Goal: Task Accomplishment & Management: Use online tool/utility

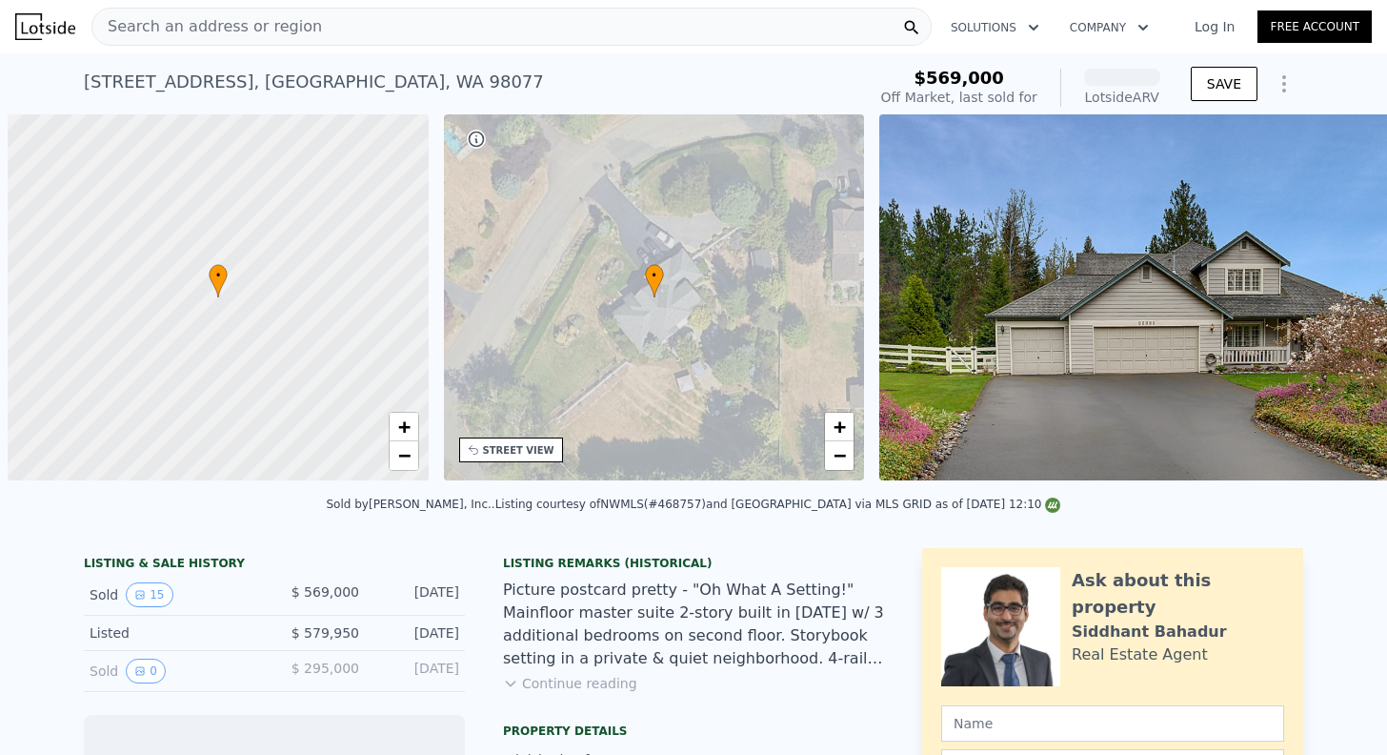
scroll to position [0, 8]
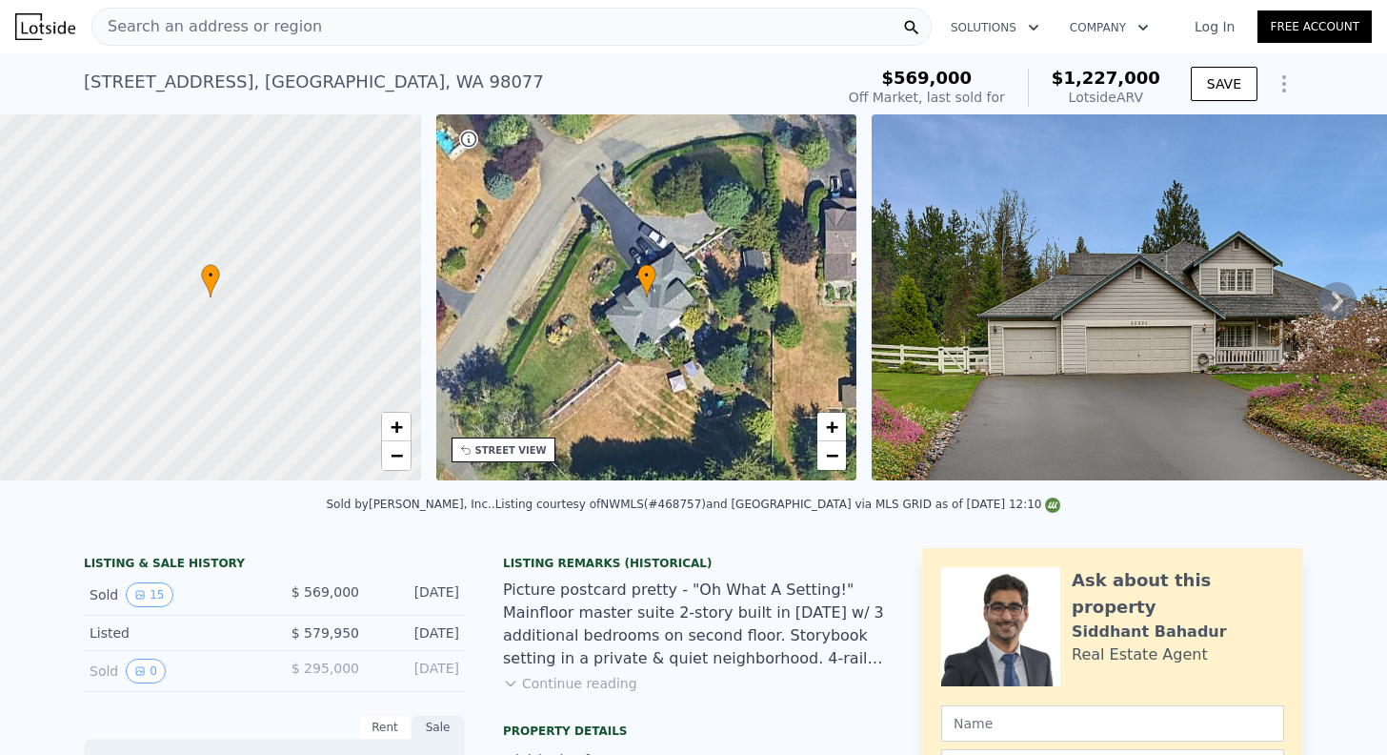
click at [358, 35] on div "Search an address or region" at bounding box center [511, 27] width 840 height 38
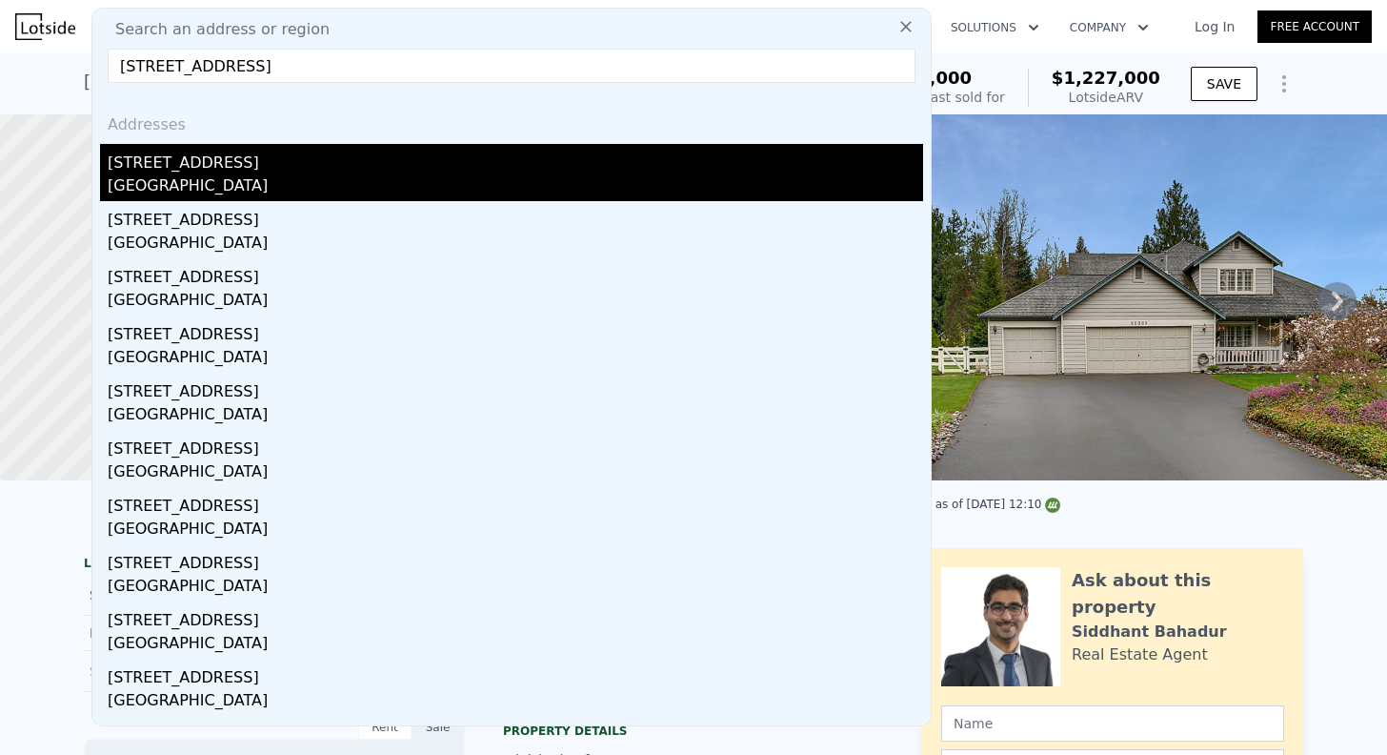
type input "[STREET_ADDRESS]"
click at [404, 158] on div "[STREET_ADDRESS]" at bounding box center [516, 159] width 816 height 30
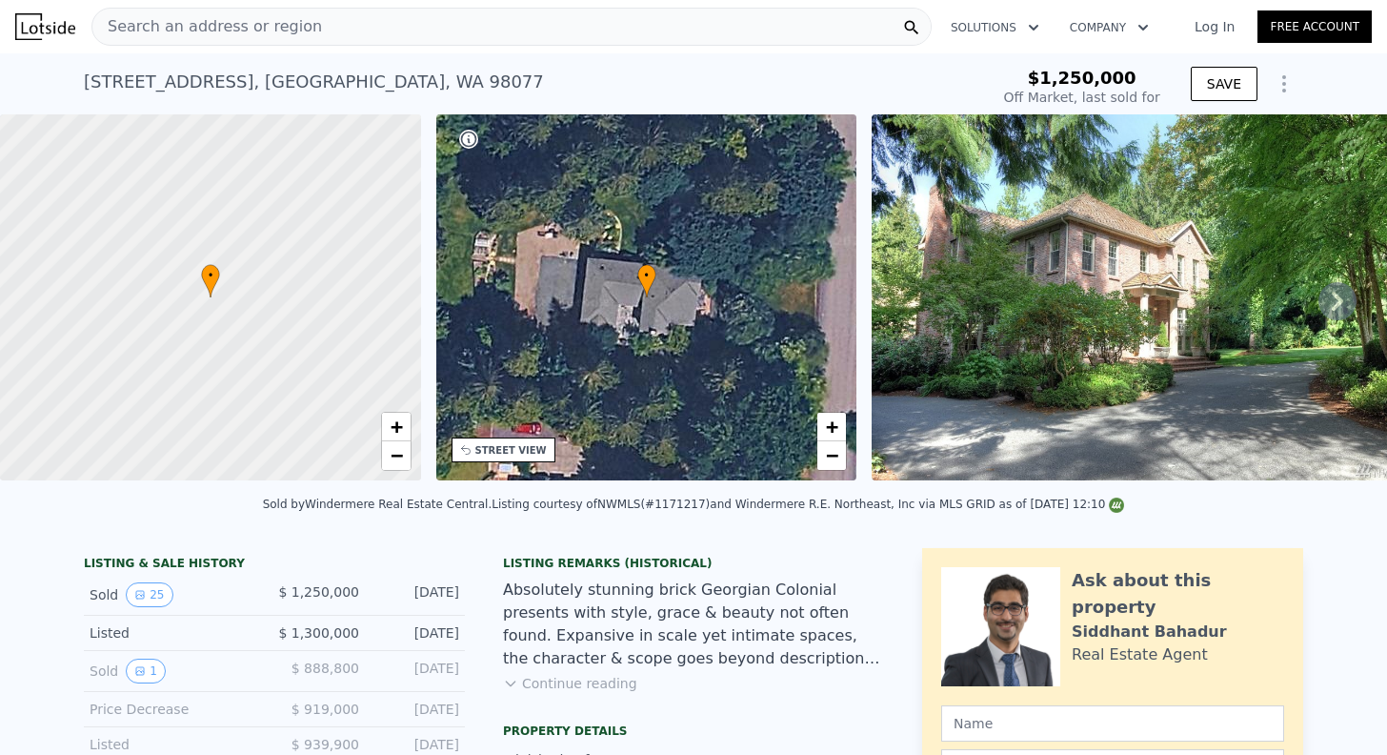
scroll to position [431, 0]
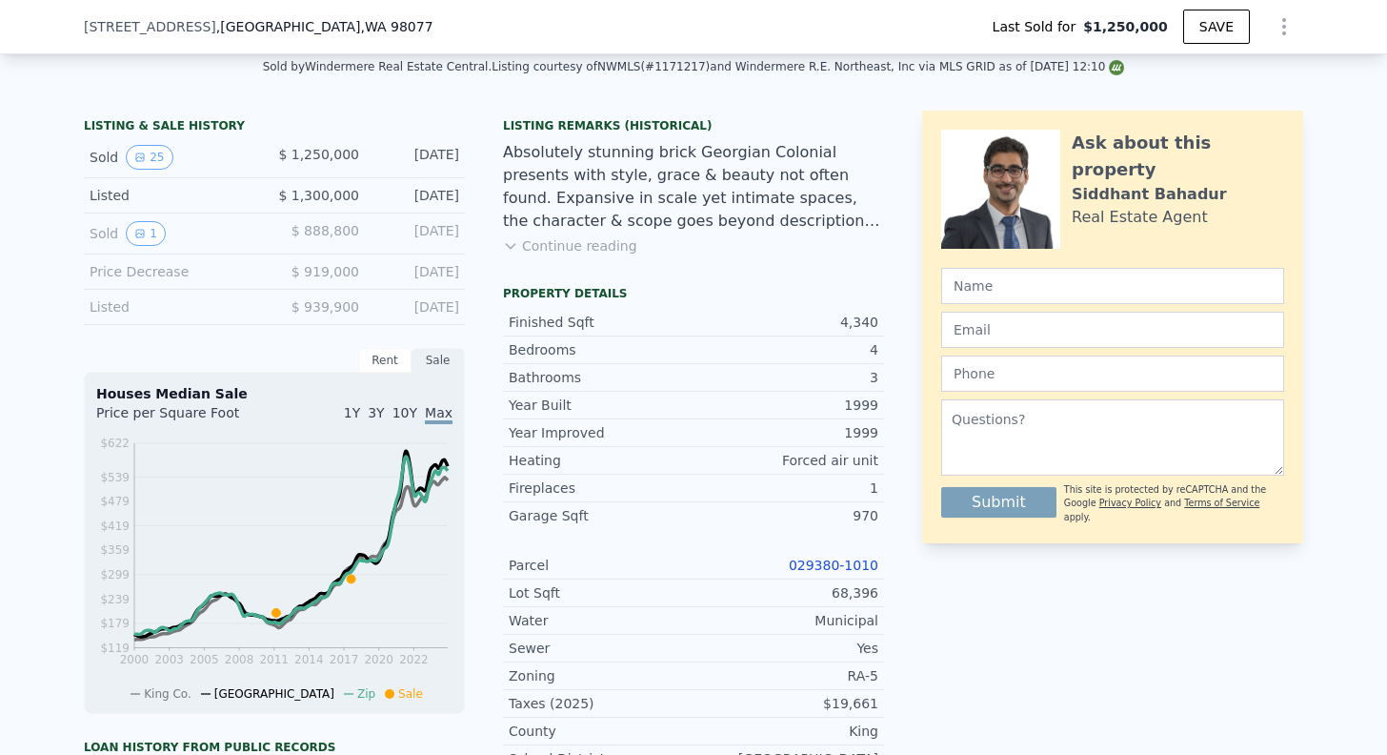
click at [837, 567] on link "029380-1010" at bounding box center [834, 564] width 90 height 15
type input "$ 2,053,000"
type input "$ 507,928"
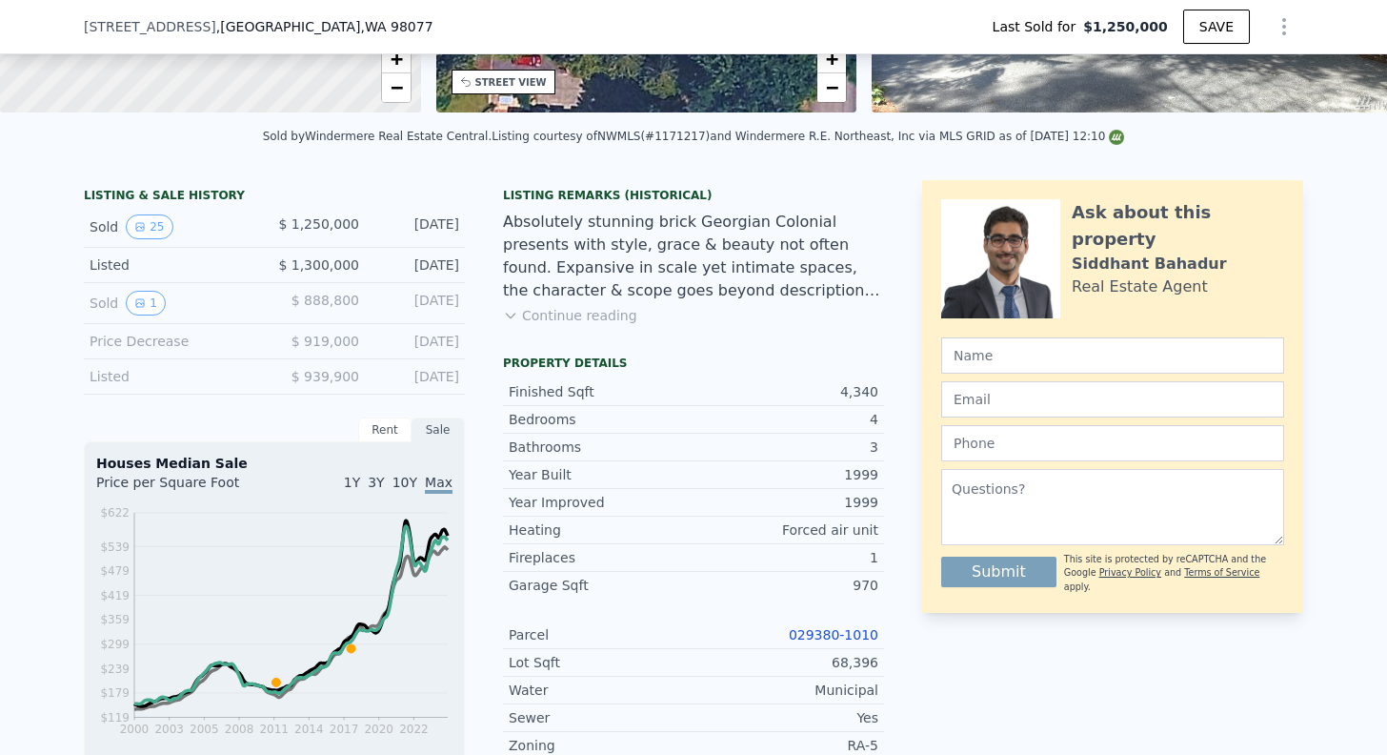
scroll to position [365, 0]
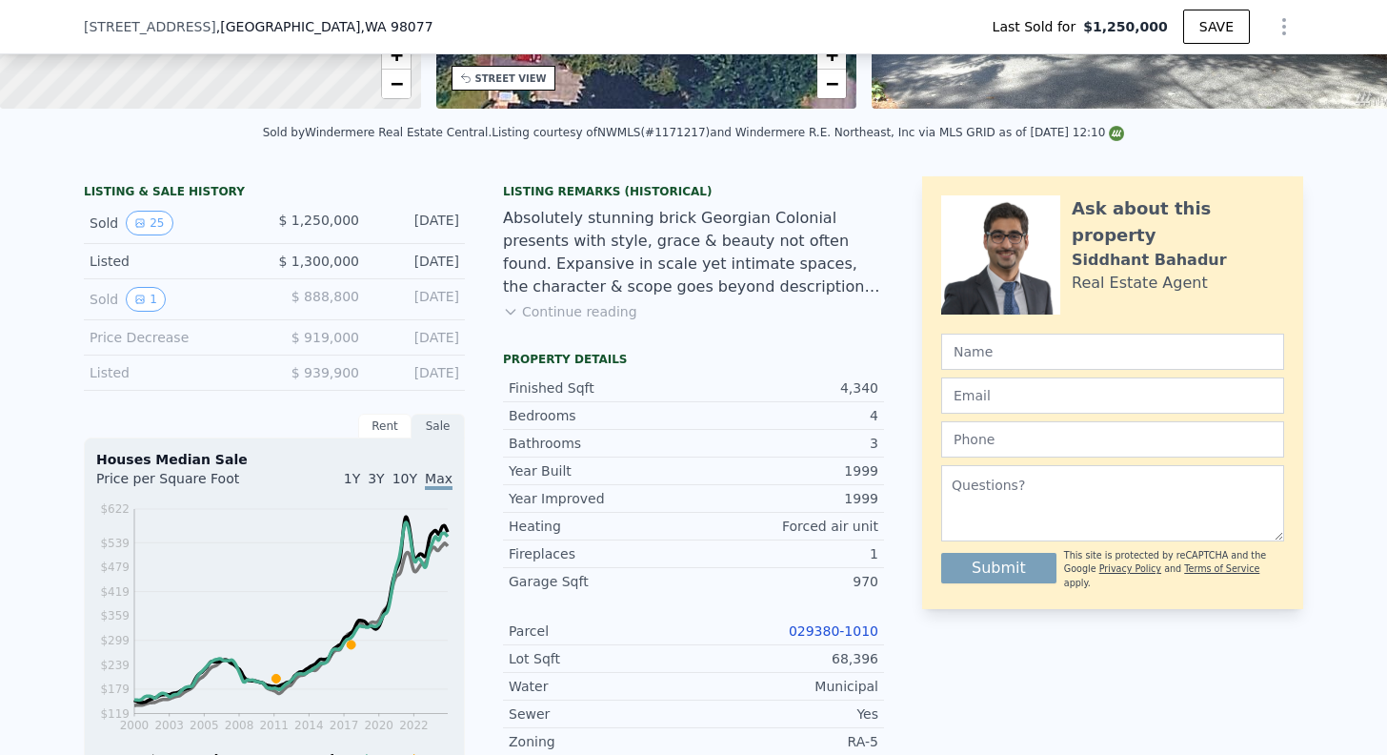
click at [808, 631] on link "029380-1010" at bounding box center [834, 630] width 90 height 15
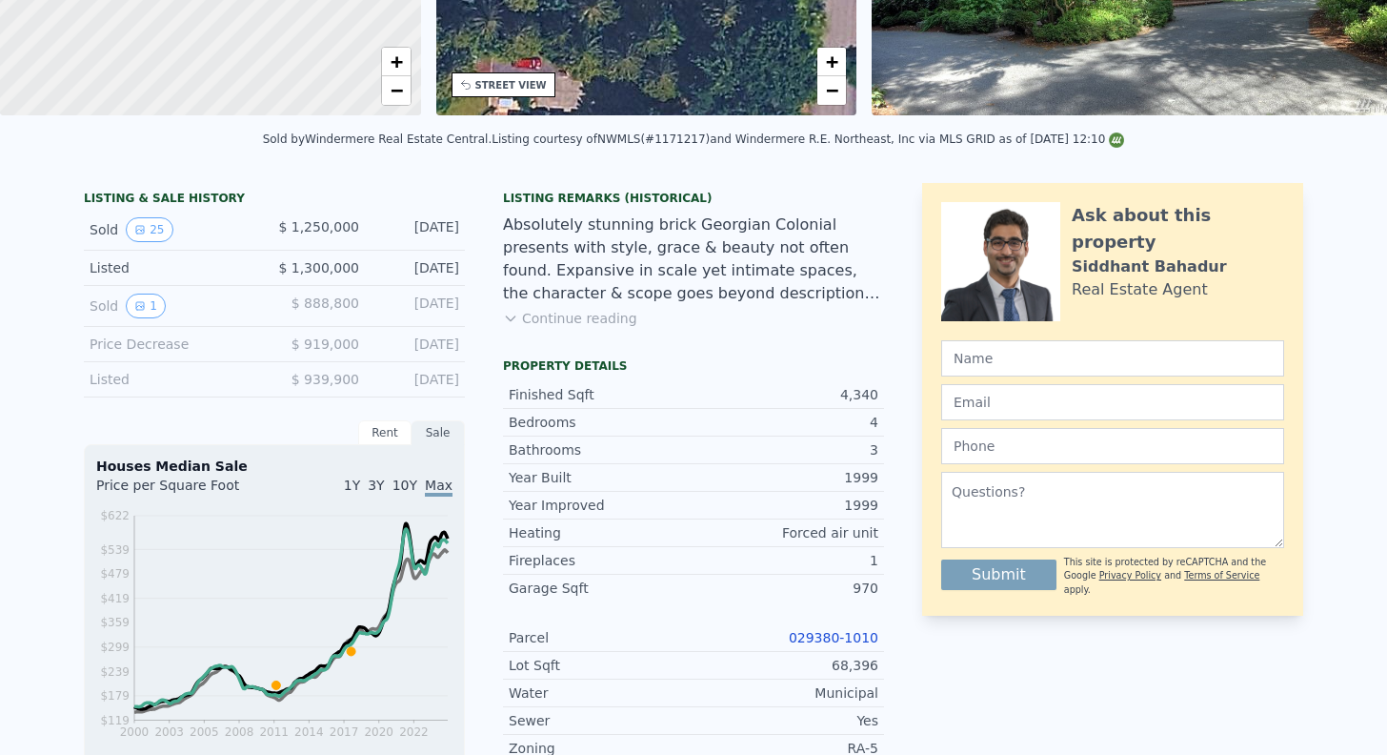
scroll to position [0, 0]
